Goal: Task Accomplishment & Management: Manage account settings

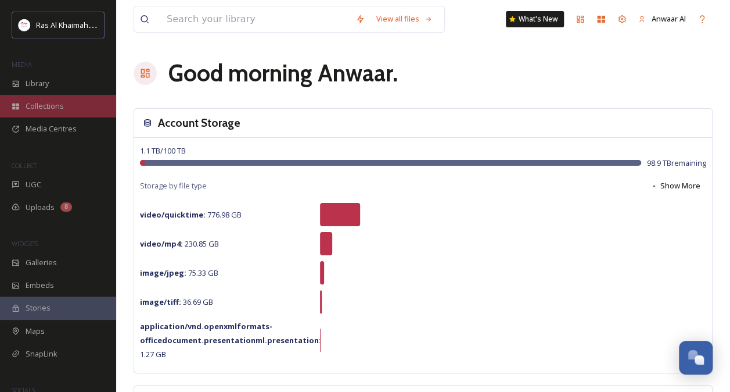
click at [66, 107] on div "Collections" at bounding box center [58, 106] width 116 height 23
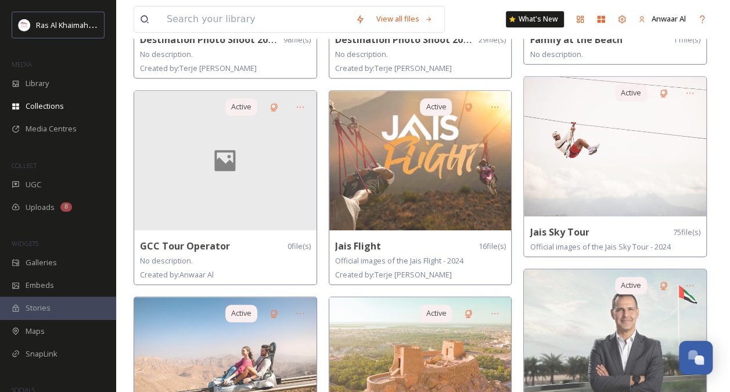
scroll to position [448, 0]
click at [234, 195] on div at bounding box center [225, 159] width 182 height 139
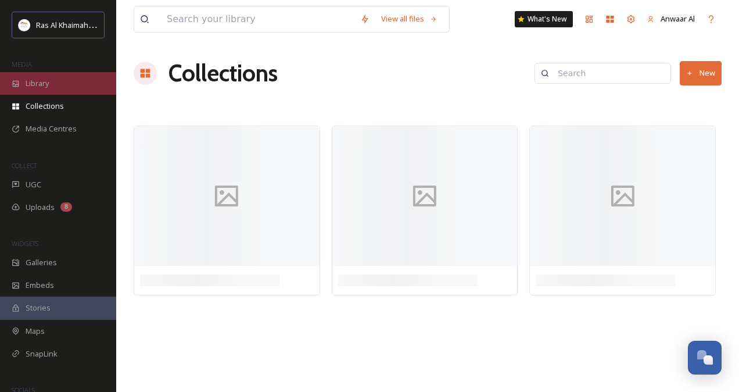
click at [61, 81] on div "Library" at bounding box center [58, 83] width 116 height 23
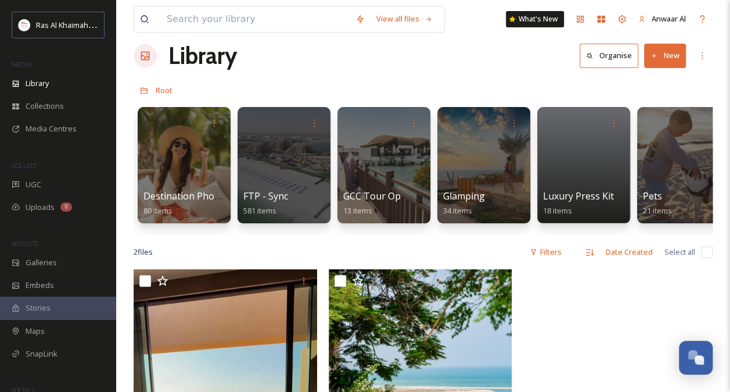
scroll to position [0, 1796]
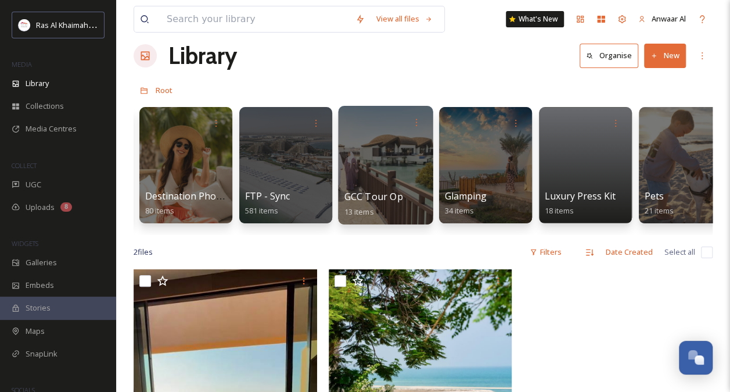
click at [388, 170] on div at bounding box center [385, 165] width 95 height 119
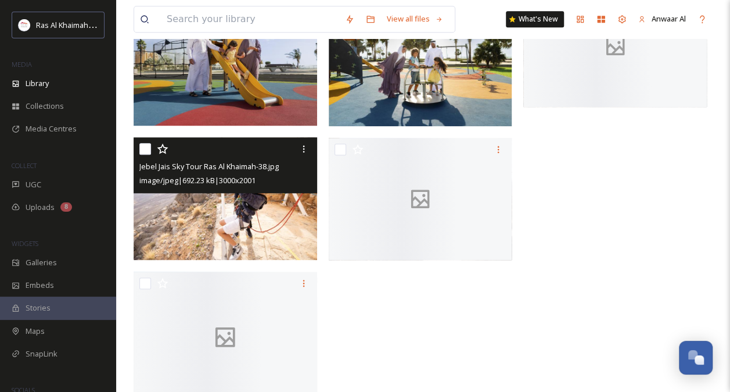
scroll to position [577, 0]
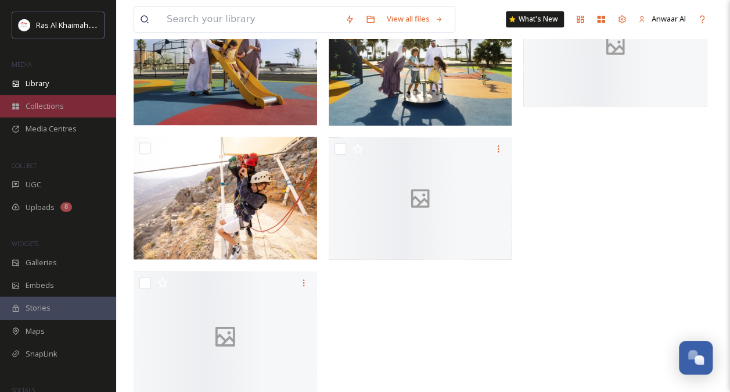
click at [60, 110] on span "Collections" at bounding box center [45, 105] width 38 height 11
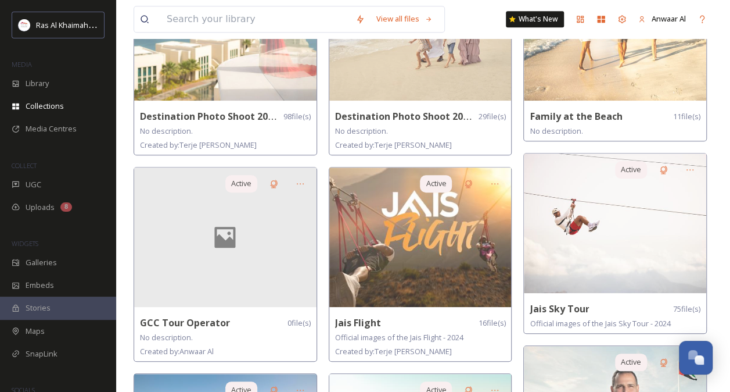
scroll to position [372, 0]
click at [305, 178] on div at bounding box center [300, 183] width 21 height 21
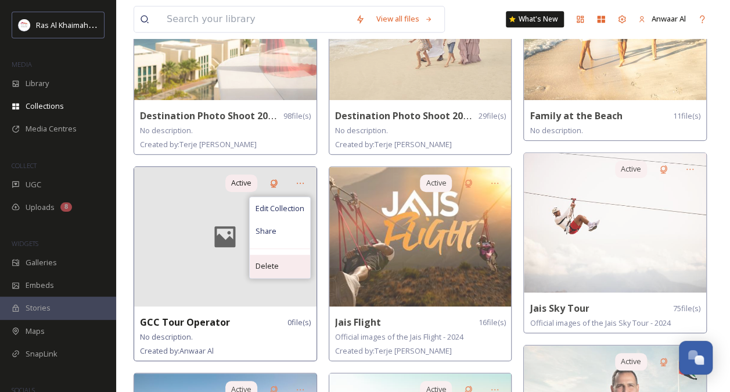
click at [275, 265] on span "Delete" at bounding box center [267, 265] width 23 height 11
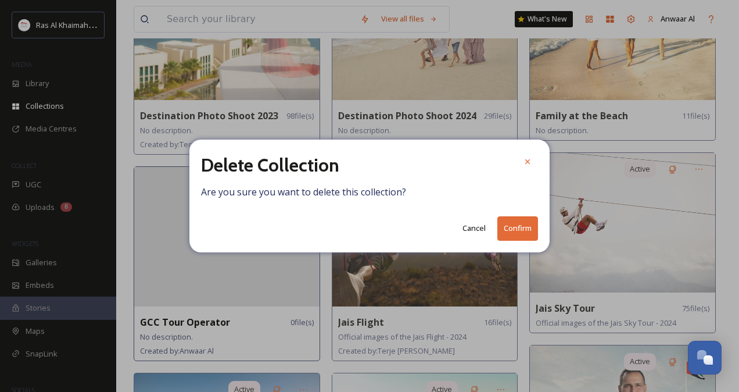
click at [522, 228] on button "Confirm" at bounding box center [517, 228] width 41 height 24
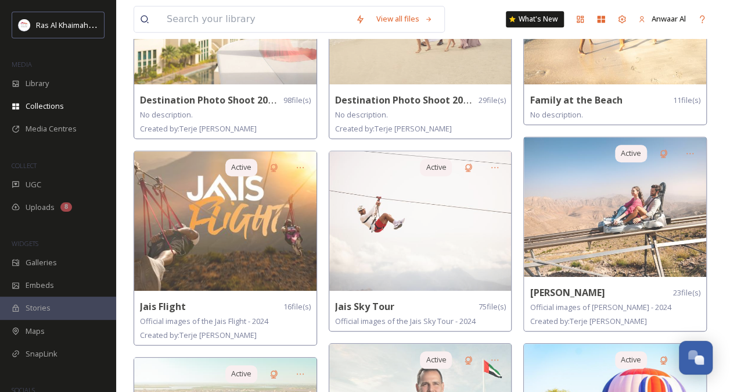
scroll to position [0, 0]
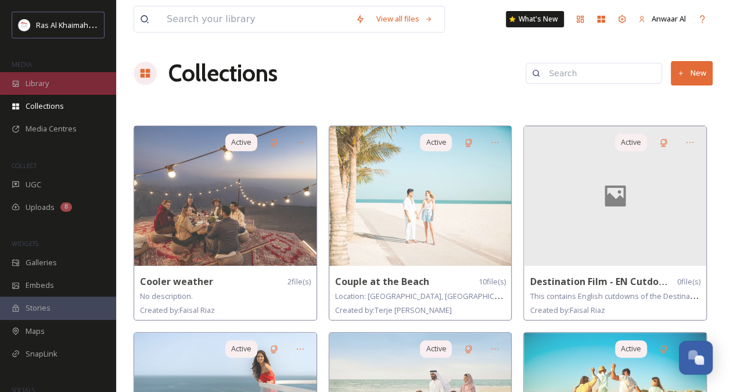
click at [56, 82] on div "Library" at bounding box center [58, 83] width 116 height 23
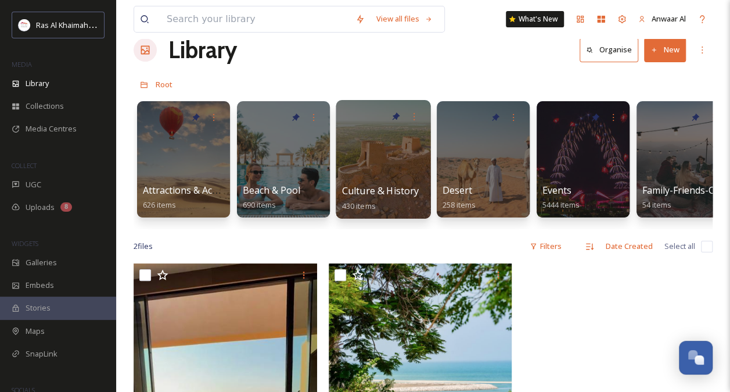
scroll to position [22, 0]
